Goal: Navigation & Orientation: Locate item on page

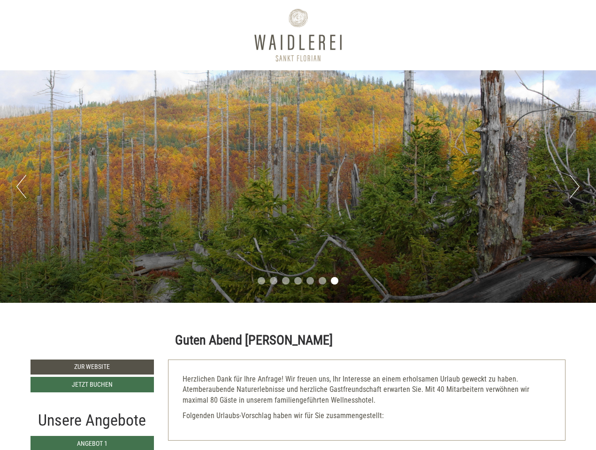
click at [298, 225] on div "Previous Next 1 2 3 4 5 6 7" at bounding box center [298, 186] width 596 height 233
click at [21, 187] on button "Previous" at bounding box center [21, 186] width 10 height 23
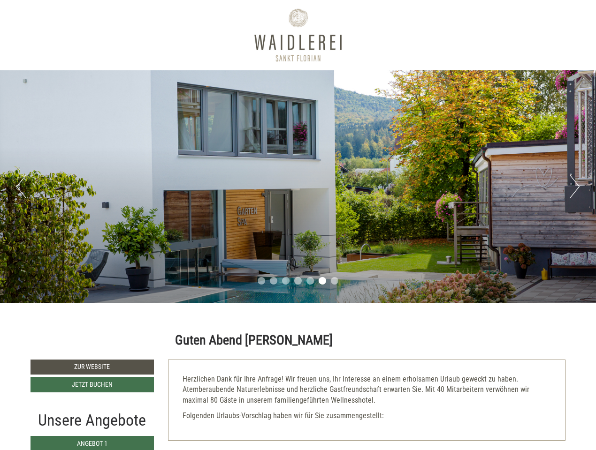
click at [298, 187] on div "Previous Next 1 2 3 4 5 6 7" at bounding box center [298, 186] width 596 height 233
click at [574, 187] on button "Next" at bounding box center [574, 186] width 10 height 23
click at [261, 281] on li "1" at bounding box center [262, 281] width 8 height 8
click at [273, 281] on li "2" at bounding box center [274, 281] width 8 height 8
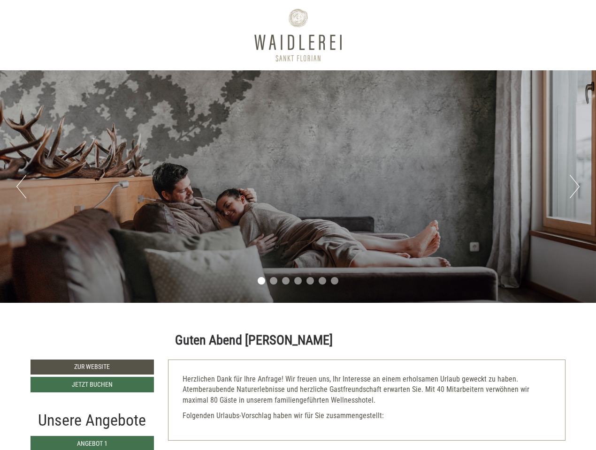
click at [286, 281] on li "3" at bounding box center [286, 281] width 8 height 8
click at [298, 281] on li "4" at bounding box center [298, 281] width 8 height 8
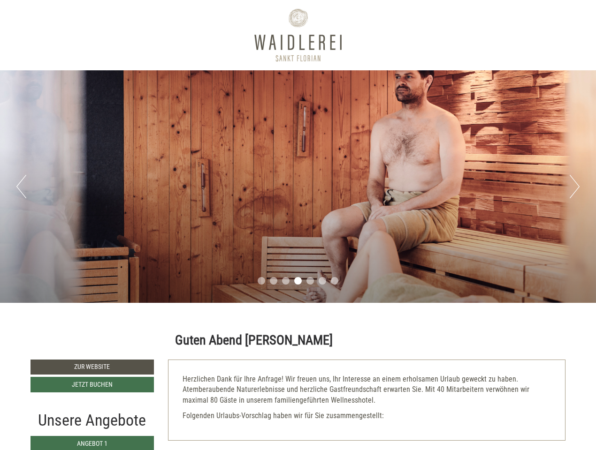
click at [310, 281] on li "5" at bounding box center [310, 281] width 8 height 8
click at [322, 281] on li "6" at bounding box center [322, 281] width 8 height 8
